Goal: Information Seeking & Learning: Learn about a topic

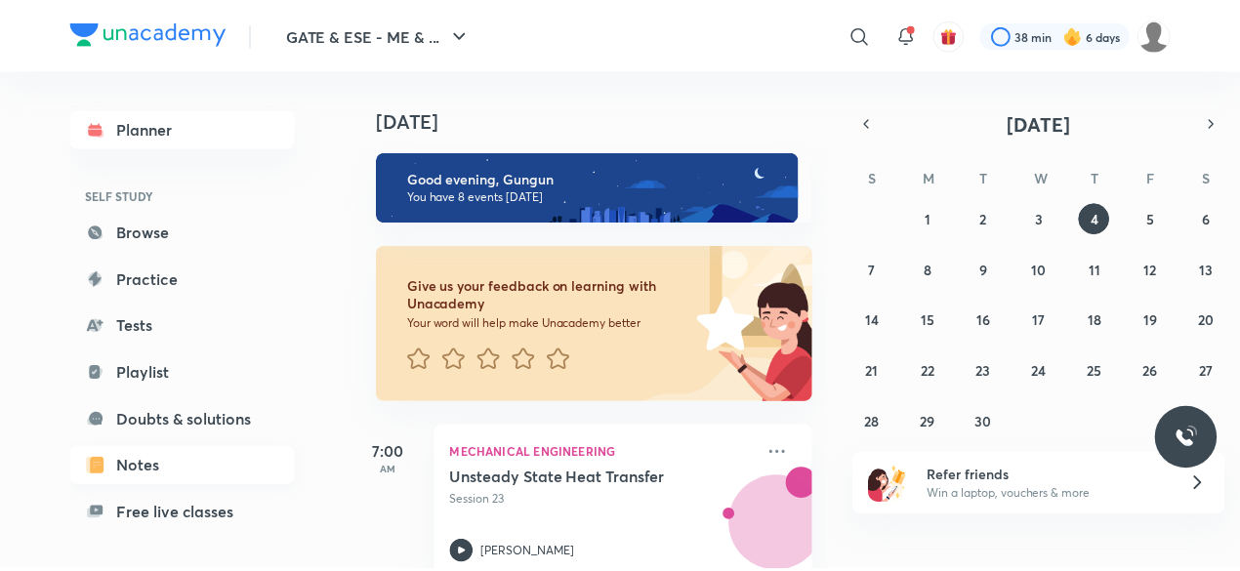
scroll to position [166, 0]
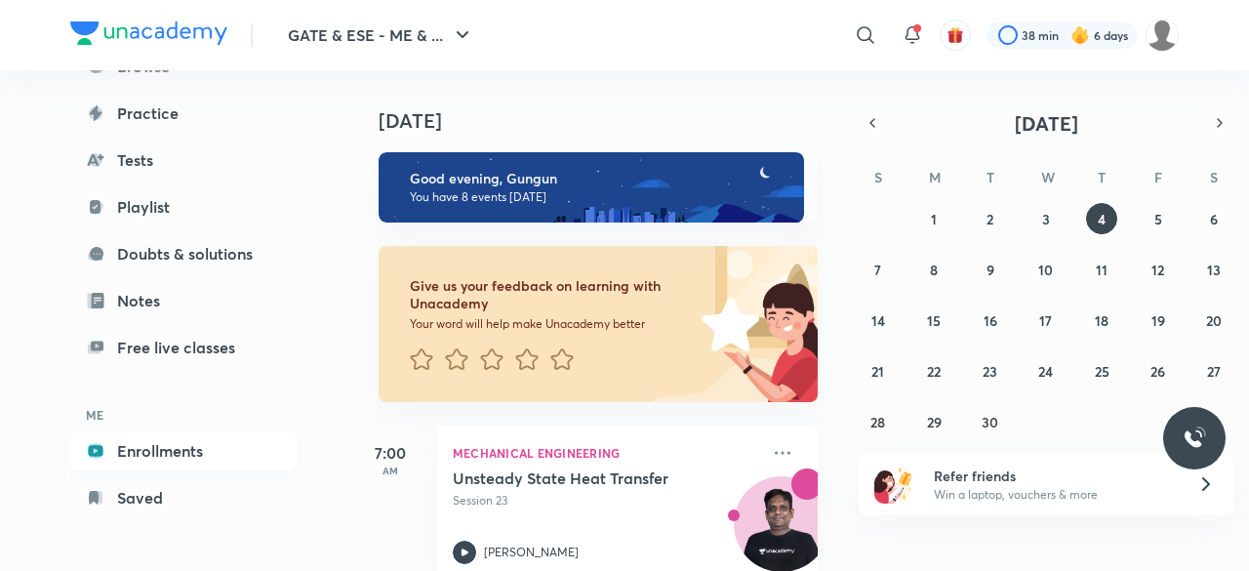
click at [166, 452] on link "Enrollments" at bounding box center [183, 450] width 226 height 39
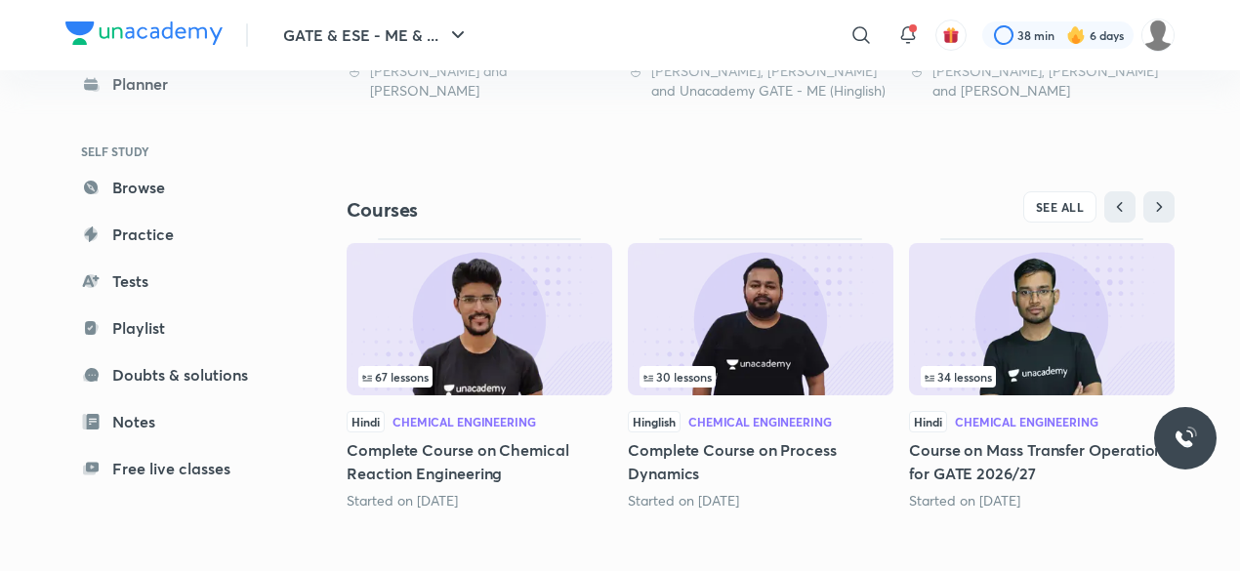
scroll to position [572, 0]
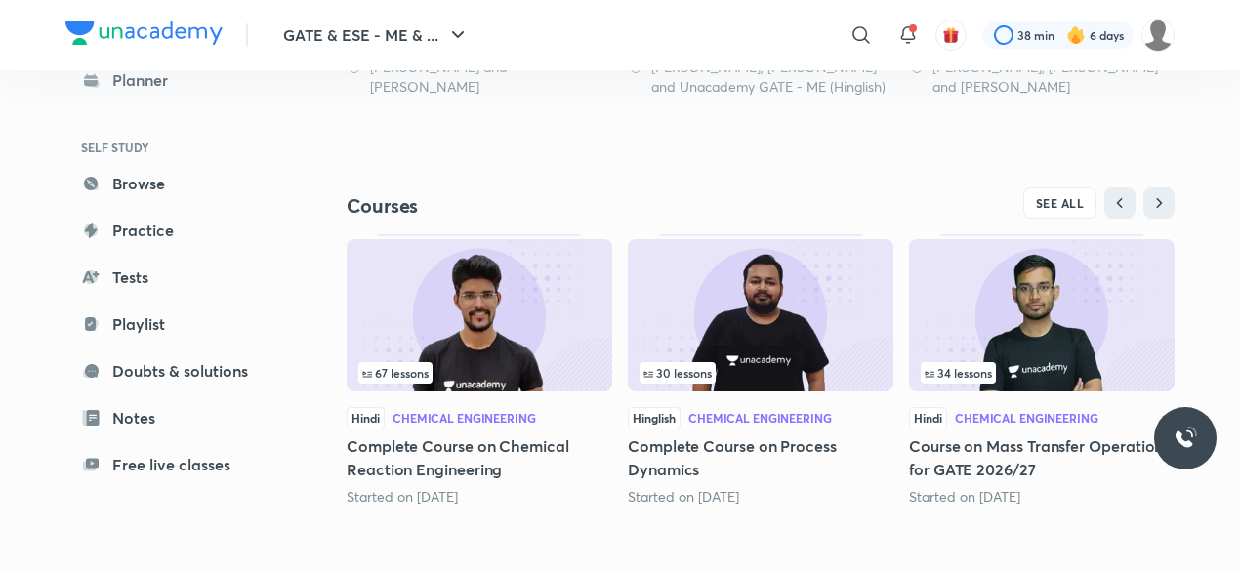
click at [973, 327] on img at bounding box center [1042, 315] width 266 height 152
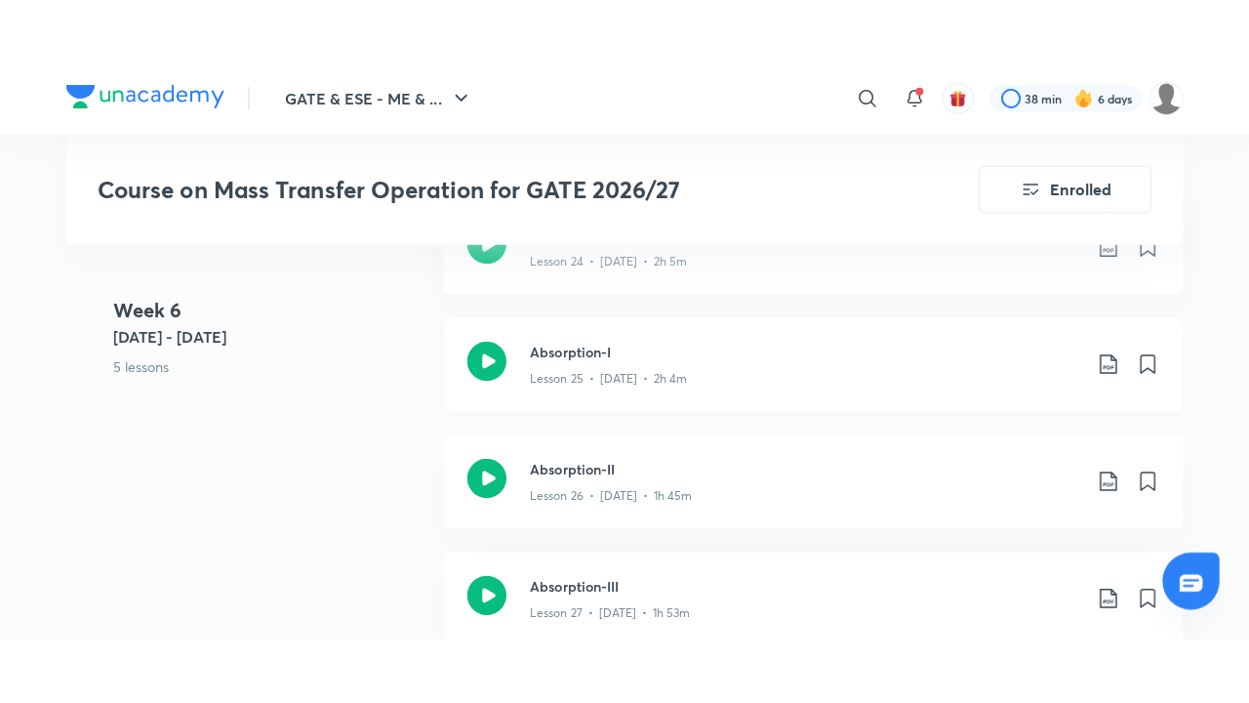
scroll to position [4322, 0]
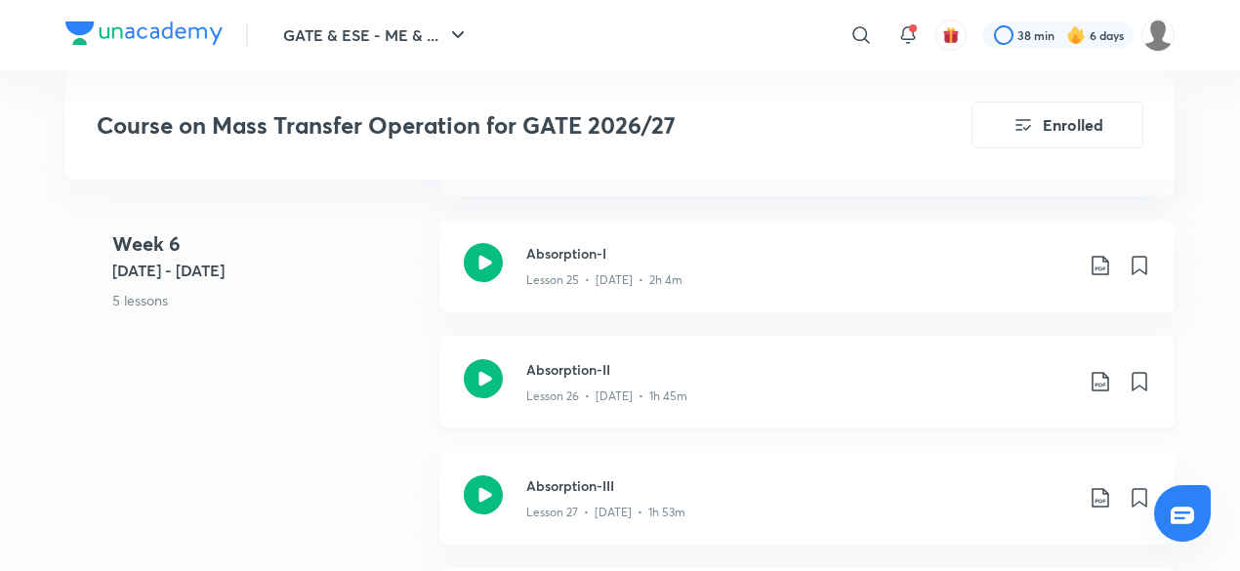
click at [652, 380] on div "Lesson 26 • [DATE] • 1h 45m" at bounding box center [799, 392] width 547 height 25
